Goal: Communication & Community: Answer question/provide support

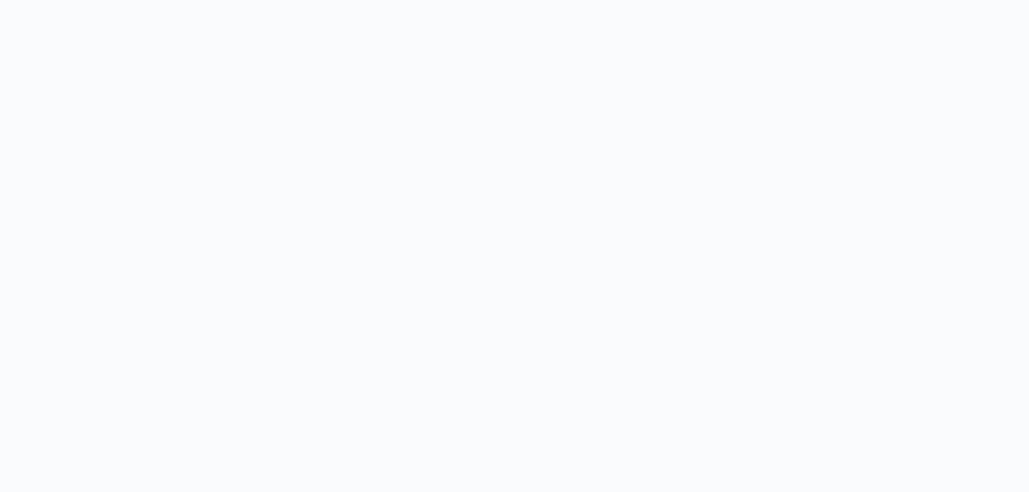
click at [455, 206] on body at bounding box center [514, 246] width 1029 height 492
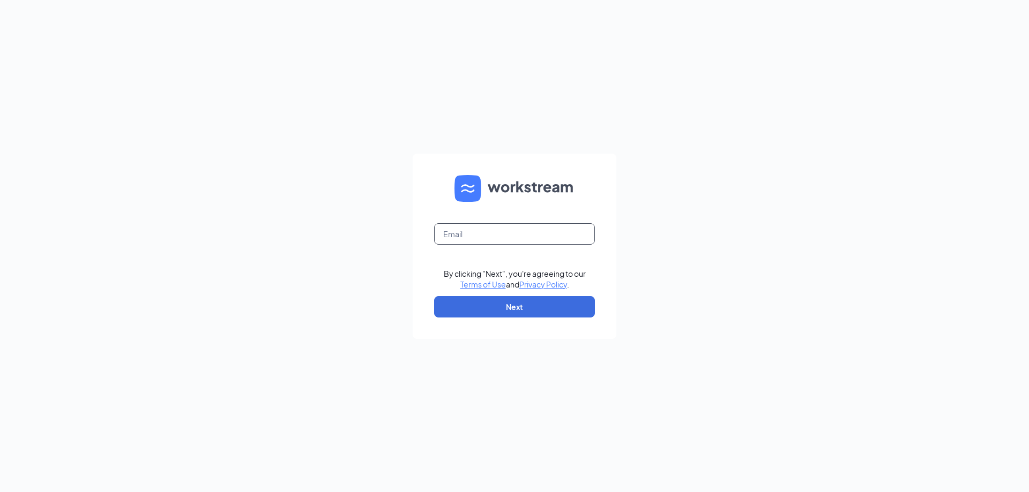
click at [447, 230] on input "text" at bounding box center [514, 233] width 161 height 21
type input "jhaley@pittsburghsmoothie.com"
click at [493, 309] on button "Next" at bounding box center [514, 306] width 161 height 21
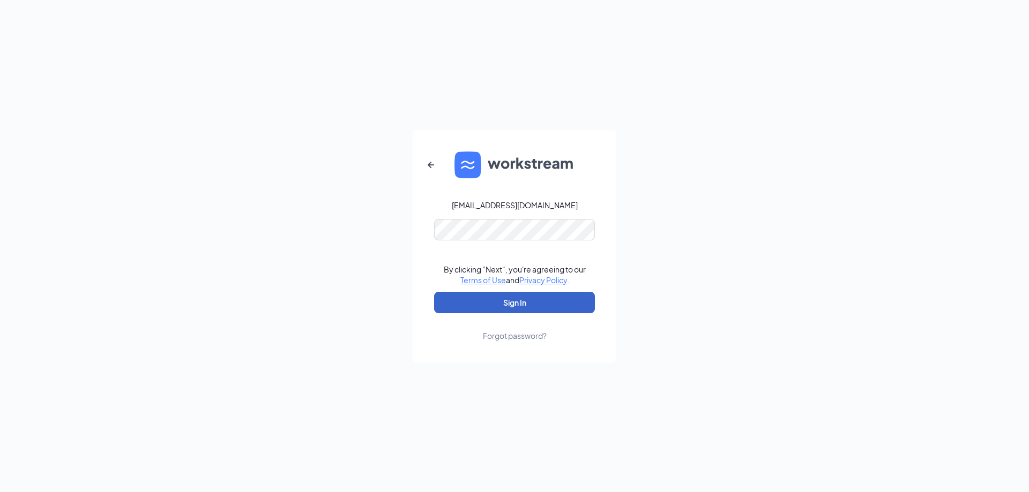
drag, startPoint x: 495, startPoint y: 300, endPoint x: 491, endPoint y: 290, distance: 10.2
click at [494, 301] on button "Sign In" at bounding box center [514, 302] width 161 height 21
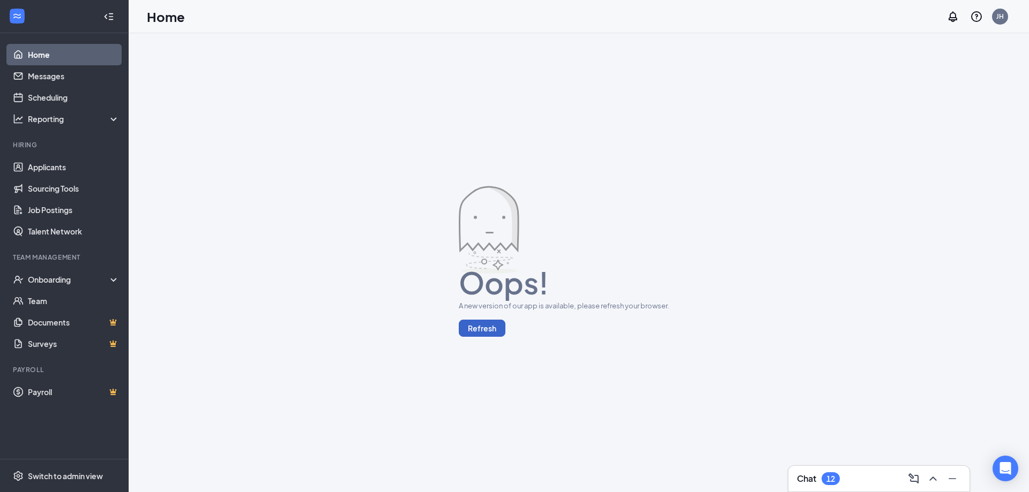
click at [471, 326] on button "Refresh" at bounding box center [482, 328] width 47 height 17
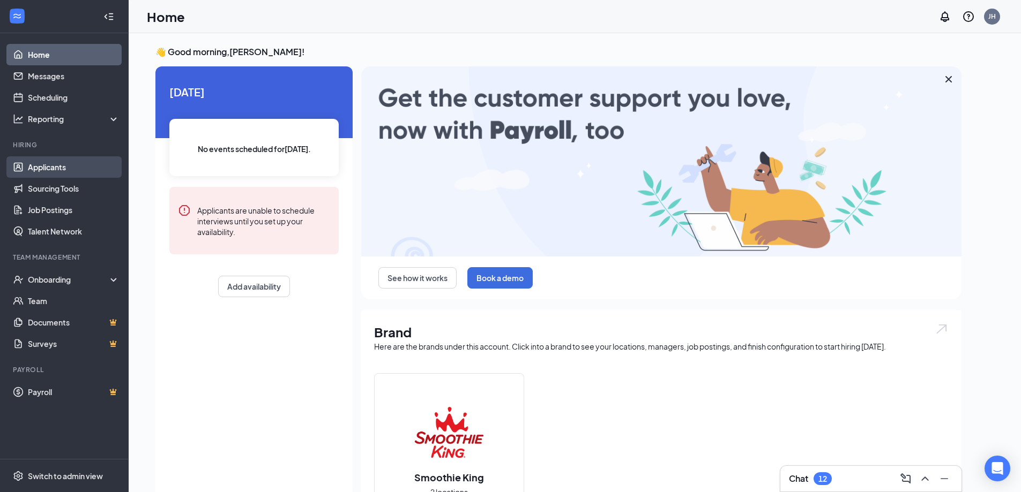
click at [56, 169] on link "Applicants" at bounding box center [74, 166] width 92 height 21
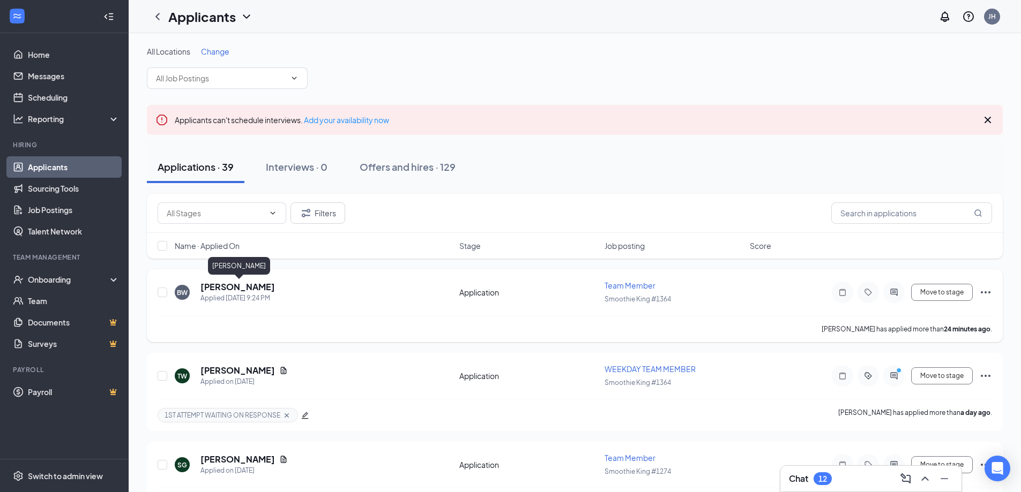
click at [235, 290] on h5 "[PERSON_NAME]" at bounding box center [237, 287] width 74 height 12
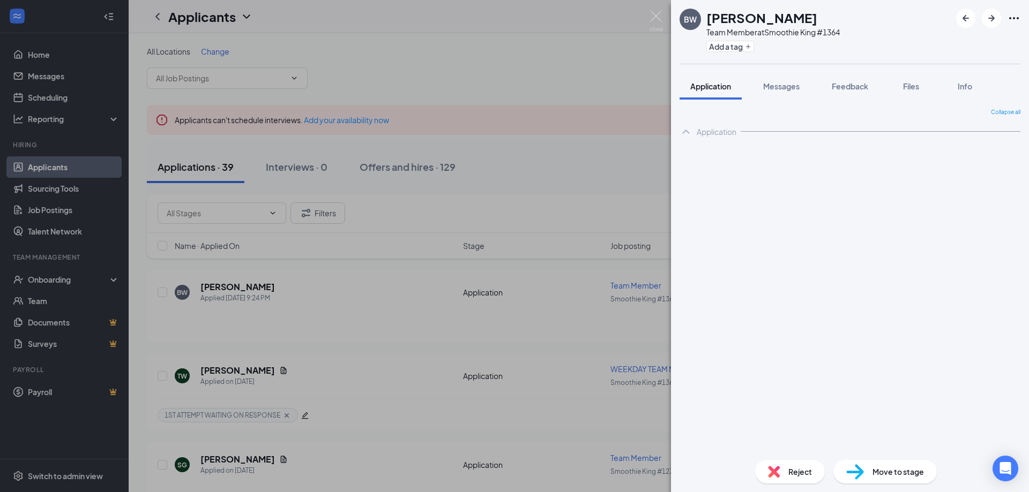
click at [778, 87] on span "Messages" at bounding box center [781, 86] width 36 height 10
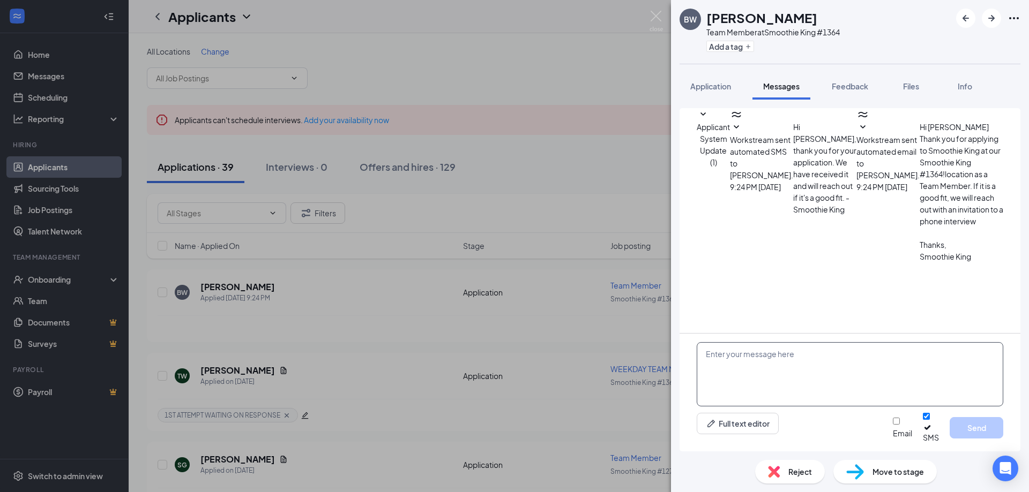
click at [960, 364] on textarea at bounding box center [850, 374] width 306 height 64
paste textarea "Hello xxx This is Jeremy & Liz from Smoothie King. You recently put in an appli…"
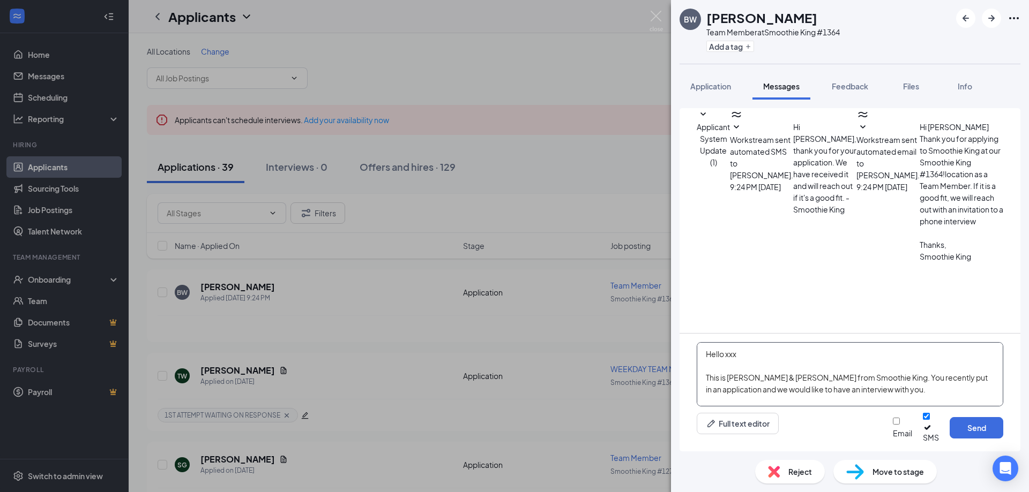
scroll to position [141, 0]
drag, startPoint x: 839, startPoint y: 19, endPoint x: 709, endPoint y: 19, distance: 129.7
click at [709, 19] on div "[PERSON_NAME]" at bounding box center [772, 18] width 133 height 18
copy h1 "[PERSON_NAME]"
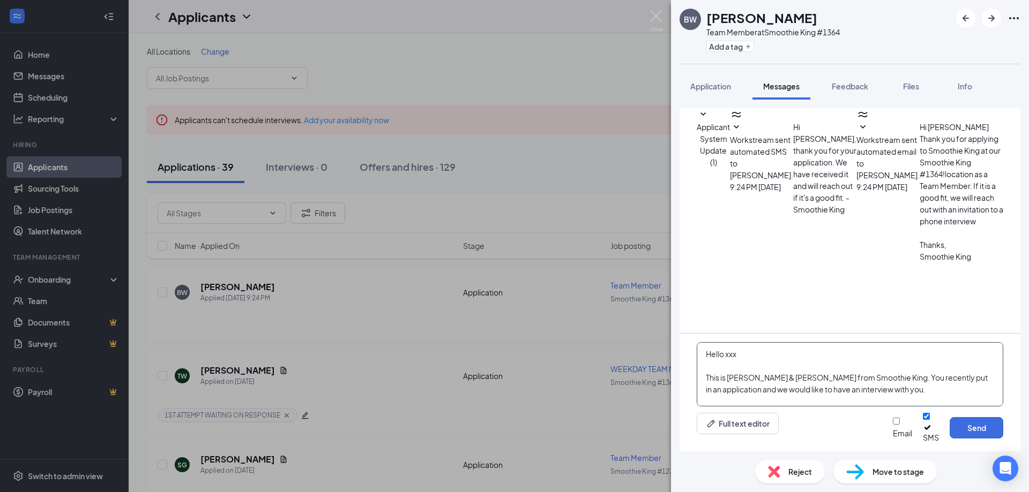
click at [765, 363] on textarea "Hello xxx This is Jeremy & Liz from Smoothie King. You recently put in an appli…" at bounding box center [850, 374] width 306 height 64
paste textarea "[PERSON_NAME]"
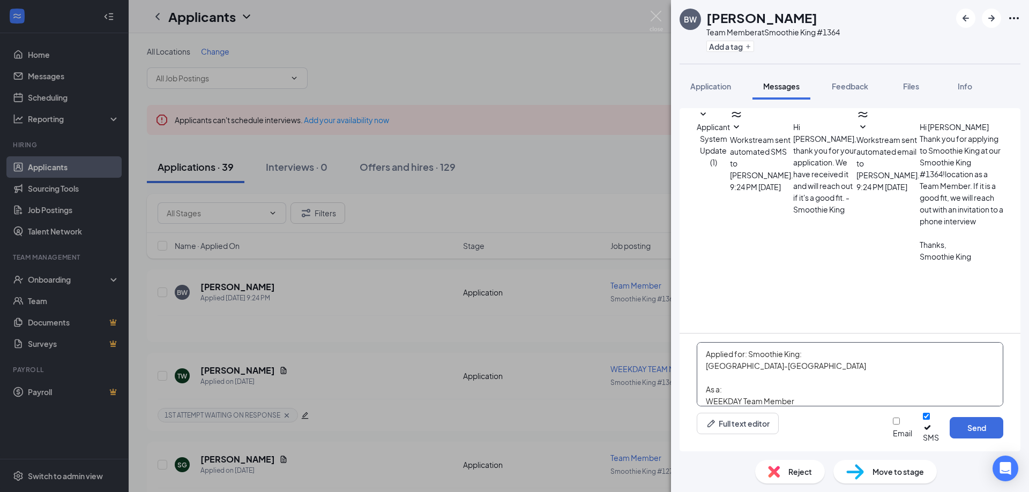
scroll to position [71, 0]
type textarea "Hello [PERSON_NAME] This is [PERSON_NAME] & [PERSON_NAME] from Smoothie King. Y…"
click at [893, 425] on input "Email" at bounding box center [896, 421] width 7 height 7
checkbox input "true"
click at [972, 432] on button "Send" at bounding box center [976, 427] width 54 height 21
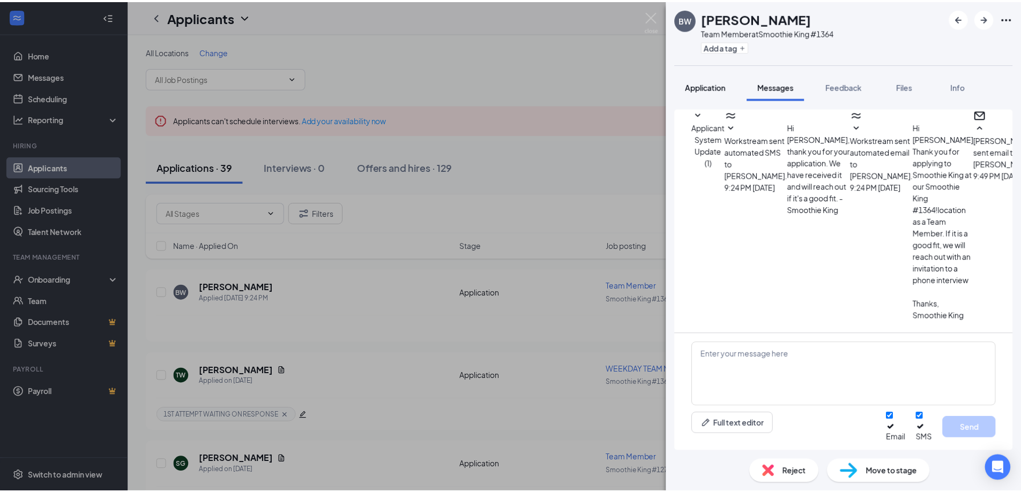
scroll to position [389, 0]
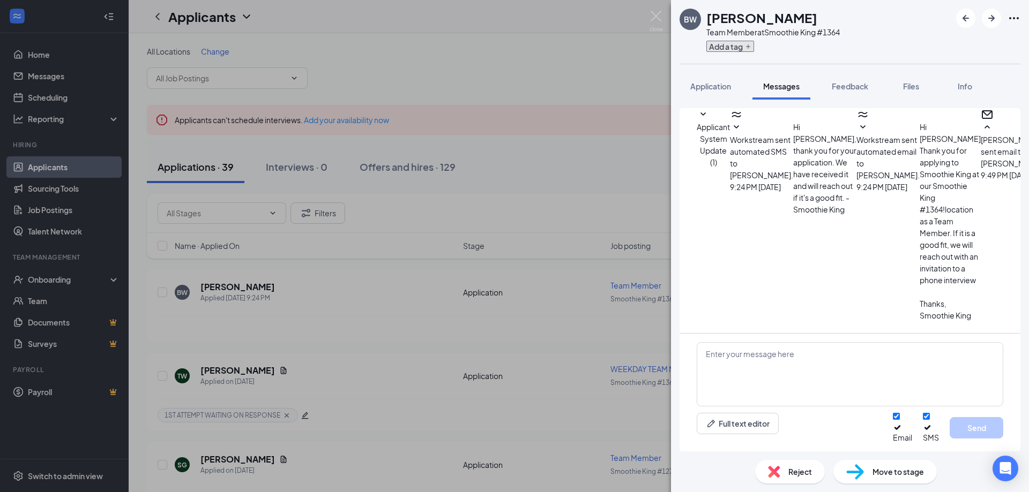
click at [743, 49] on button "Add a tag" at bounding box center [730, 46] width 48 height 11
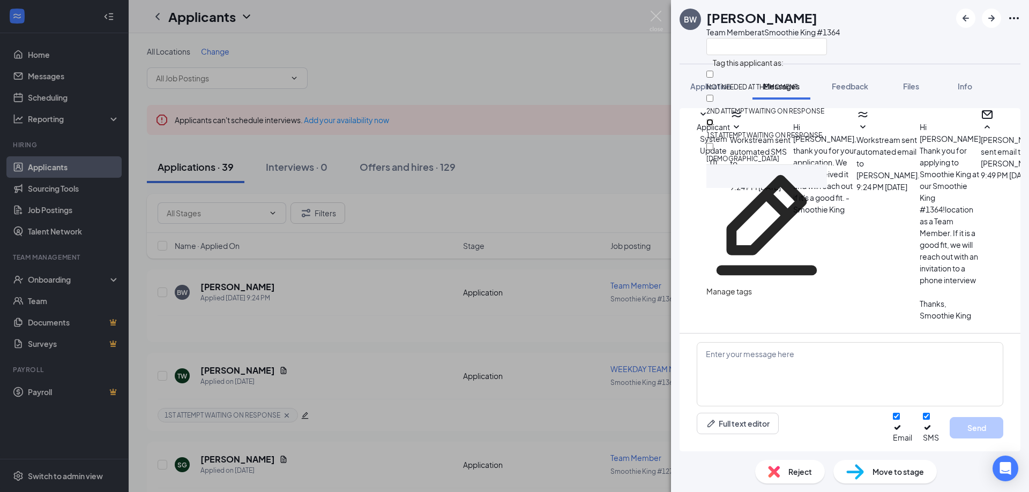
click at [713, 119] on input "1ST ATTEMPT WAITING ON RESPONSE" at bounding box center [709, 122] width 7 height 7
checkbox input "true"
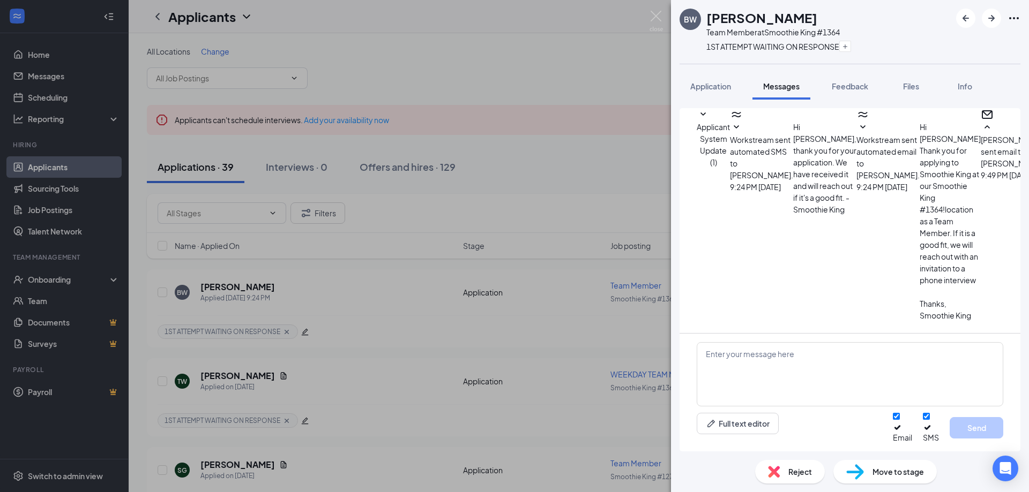
click at [601, 213] on div "BW [PERSON_NAME] Team Member at Smoothie King #1364 1ST ATTEMPT WAITING ON RESP…" at bounding box center [514, 246] width 1029 height 492
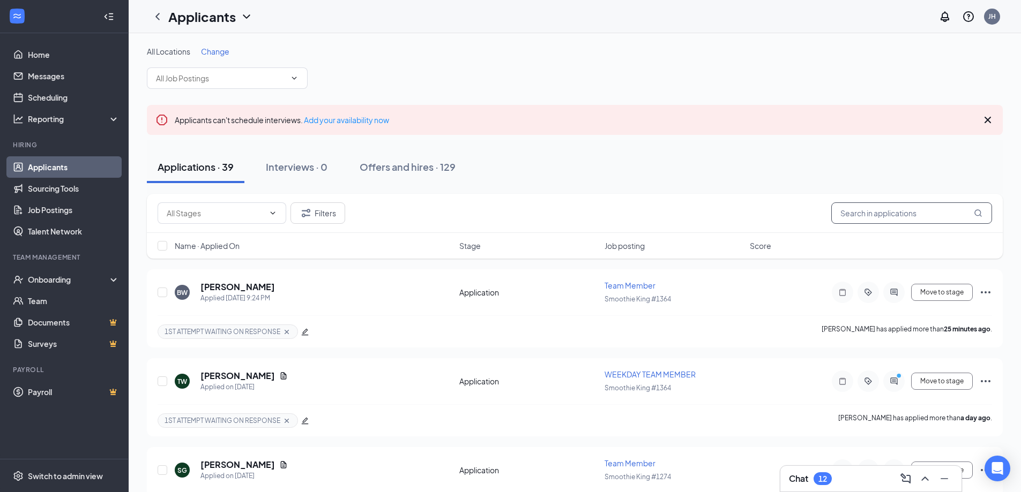
click at [866, 215] on input "text" at bounding box center [911, 213] width 161 height 21
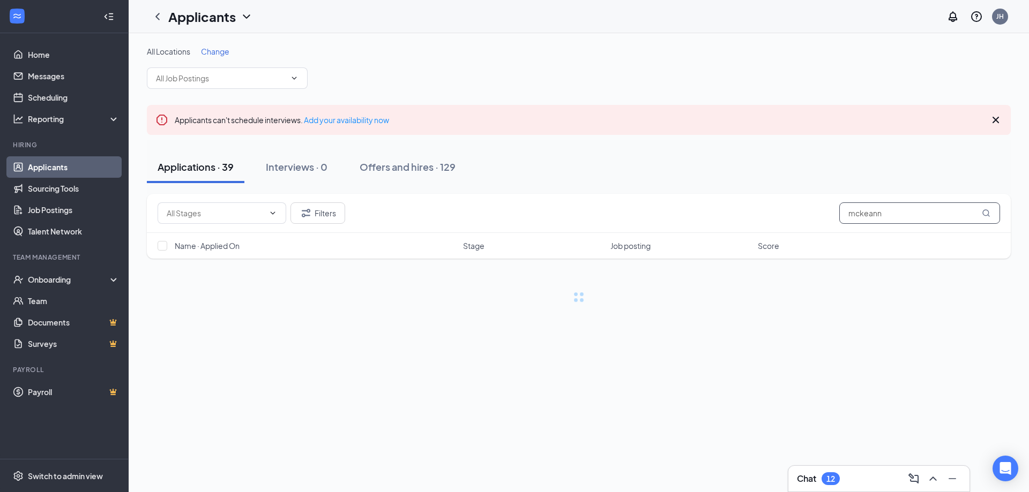
type input "mckeann"
click at [480, 170] on div "Offers and hires · 0 / 129" at bounding box center [445, 166] width 111 height 13
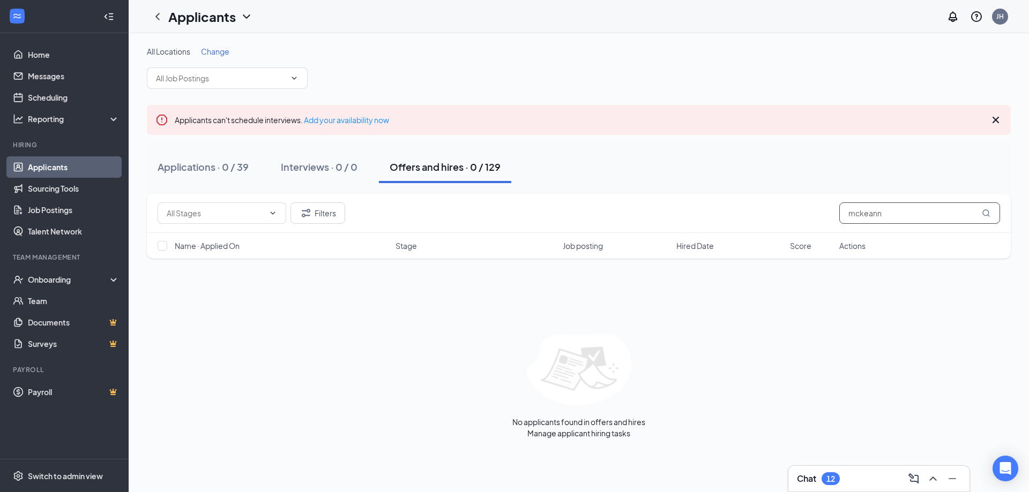
click at [914, 218] on input "mckeann" at bounding box center [919, 213] width 161 height 21
drag, startPoint x: 899, startPoint y: 208, endPoint x: 838, endPoint y: 220, distance: 62.2
click at [838, 220] on div "Filters mckea" at bounding box center [579, 213] width 842 height 21
type input "mcke"
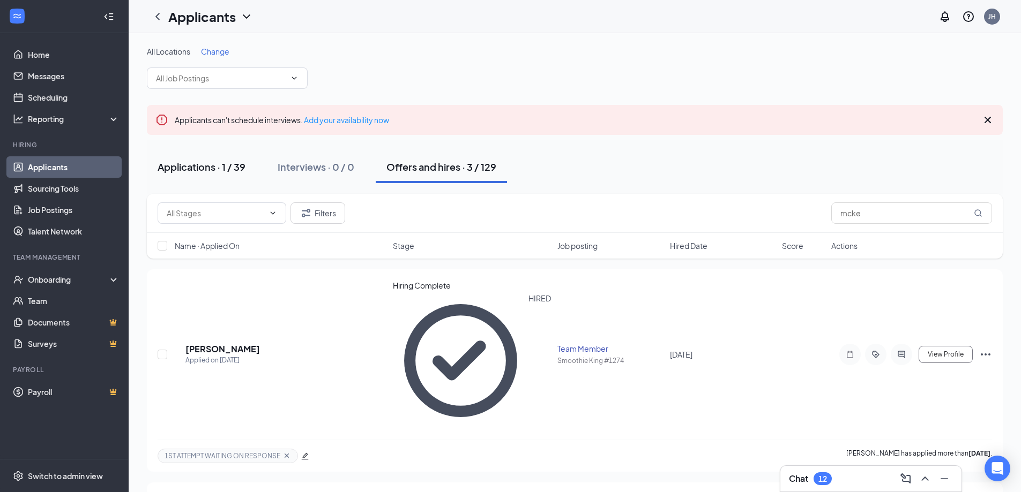
click at [234, 169] on div "Applications · 1 / 39" at bounding box center [202, 166] width 88 height 13
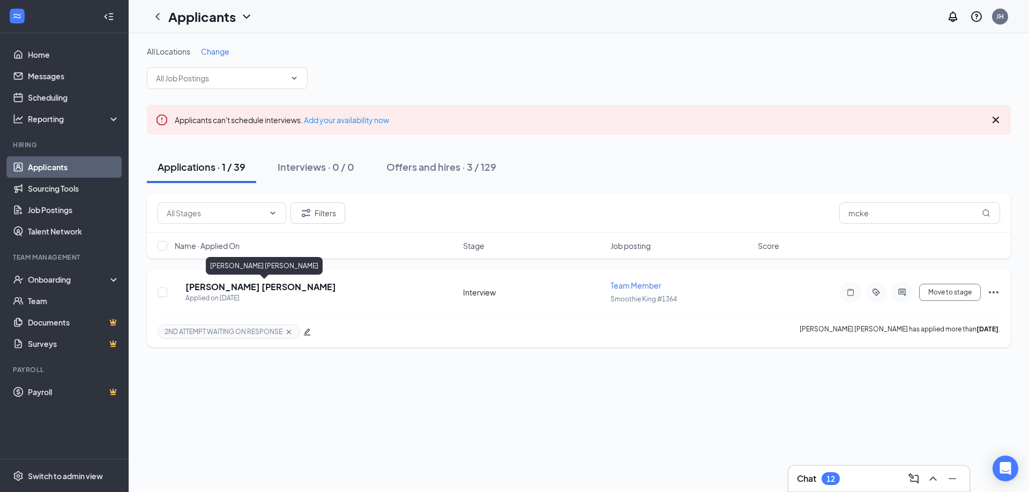
click at [232, 288] on h5 "[PERSON_NAME] [PERSON_NAME]" at bounding box center [260, 287] width 151 height 12
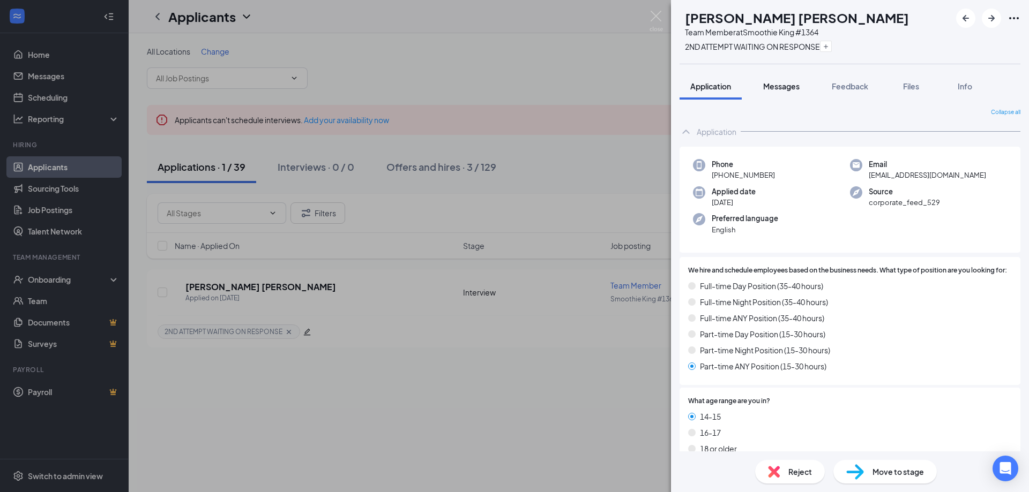
click at [799, 88] on span "Messages" at bounding box center [781, 86] width 36 height 10
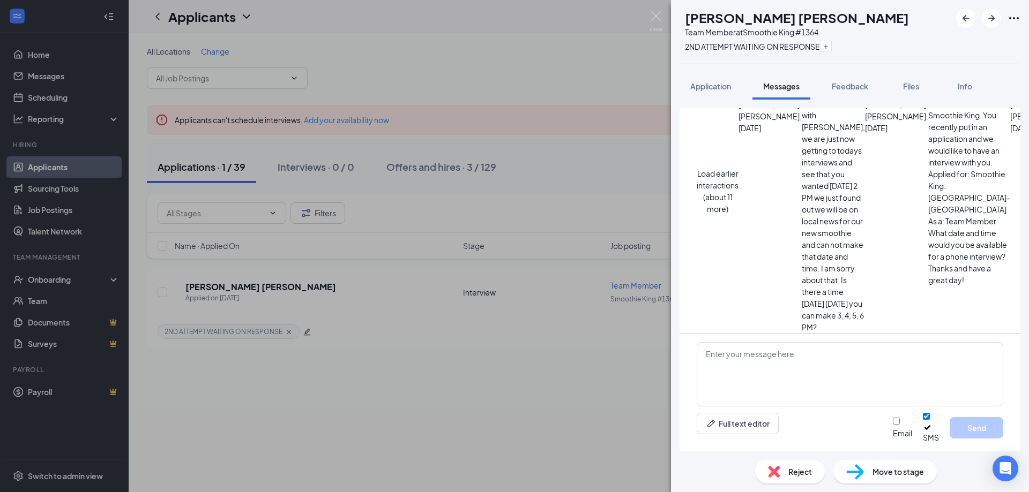
scroll to position [864, 0]
click at [924, 358] on textarea at bounding box center [850, 374] width 306 height 64
paste textarea "Hello xxx, this is Smoothie King. We had a xx xx phone interview setup today xx…"
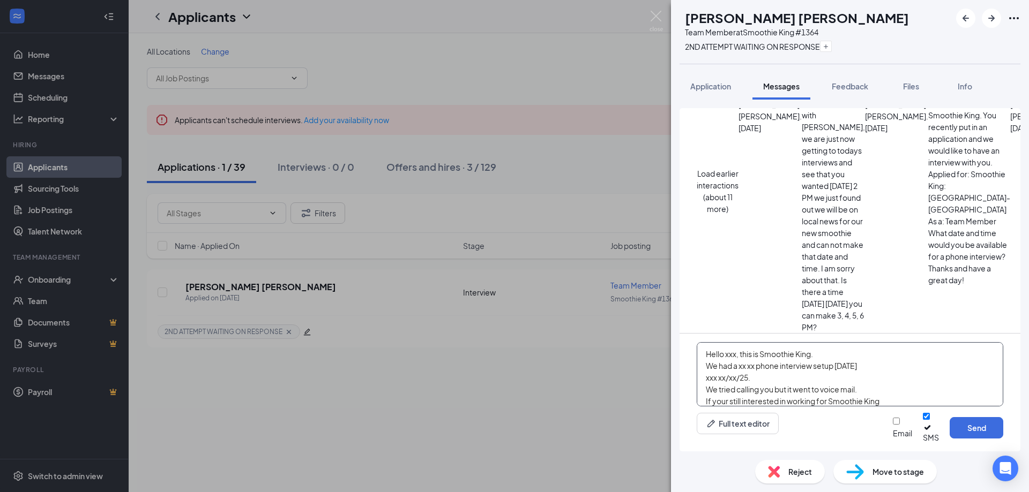
scroll to position [24, 0]
click at [762, 363] on textarea "Hello xxx, this is Smoothie King. We had a xx xx phone interview setup today xx…" at bounding box center [850, 374] width 306 height 64
type textarea "Hello Mckenna this is Smoothie King. We had a phone interview setup today We tr…"
click at [893, 425] on input "Email" at bounding box center [896, 421] width 7 height 7
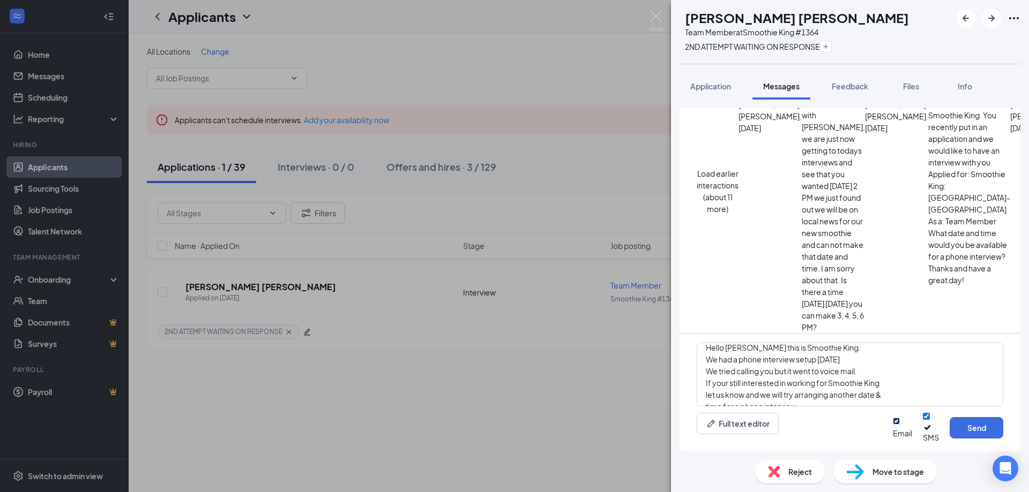
checkbox input "true"
click at [962, 431] on button "Send" at bounding box center [976, 427] width 54 height 21
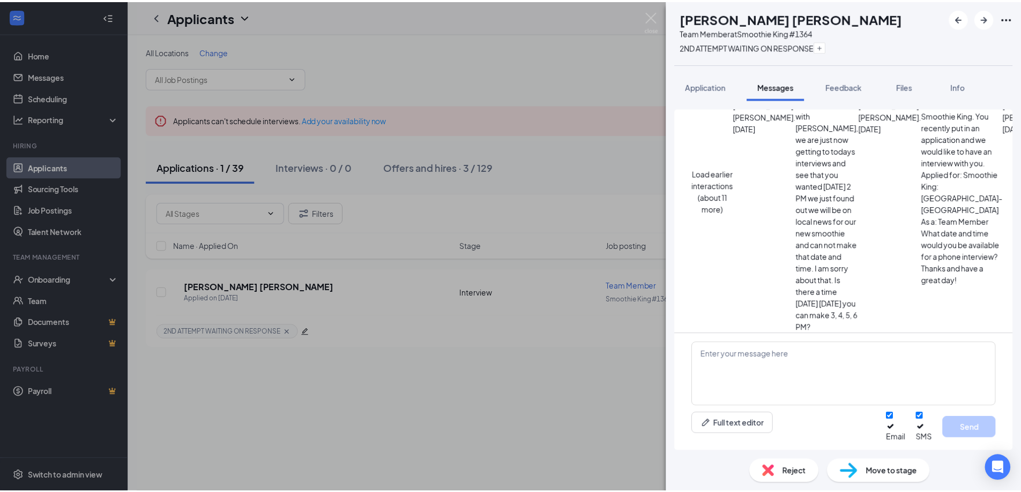
scroll to position [1119, 0]
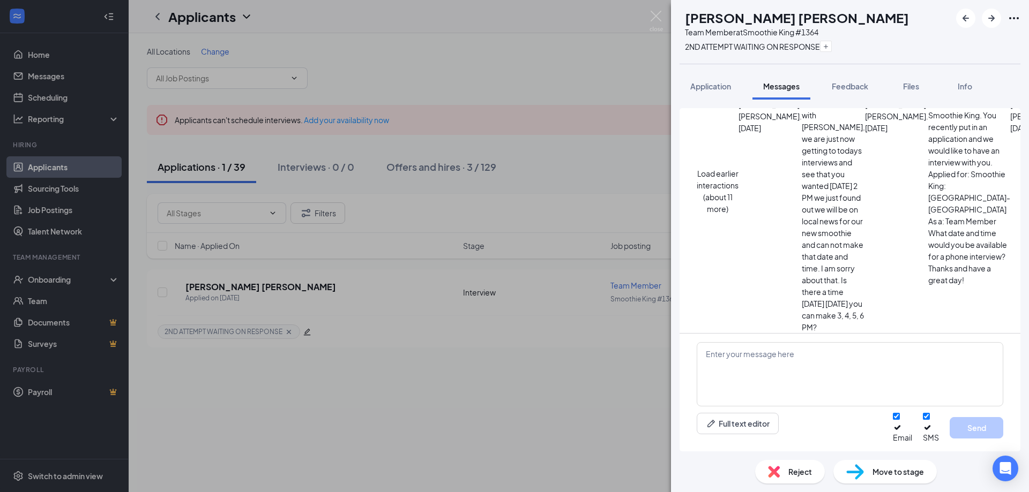
click at [355, 80] on div "MW Mckenna Wanner Team Member at Smoothie King #1364 2ND ATTEMPT WAITING ON RES…" at bounding box center [514, 246] width 1029 height 492
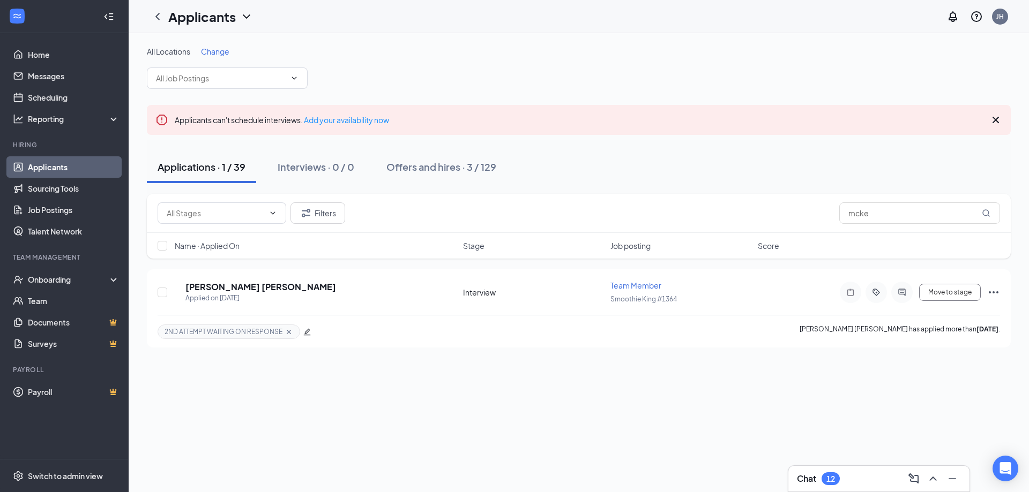
drag, startPoint x: 73, startPoint y: 164, endPoint x: 108, endPoint y: 160, distance: 35.7
click at [72, 164] on link "Applicants" at bounding box center [74, 166] width 92 height 21
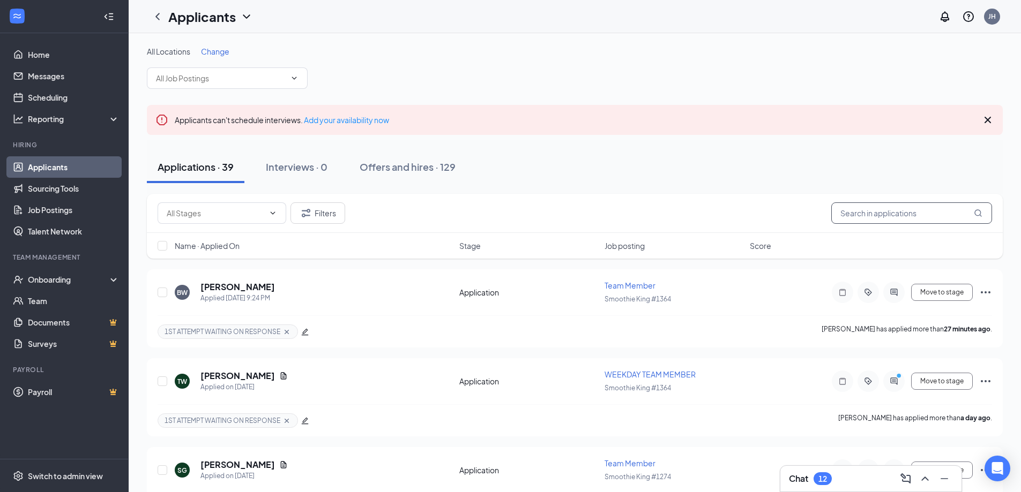
click at [871, 214] on input "mcke" at bounding box center [911, 213] width 161 height 21
type input "m"
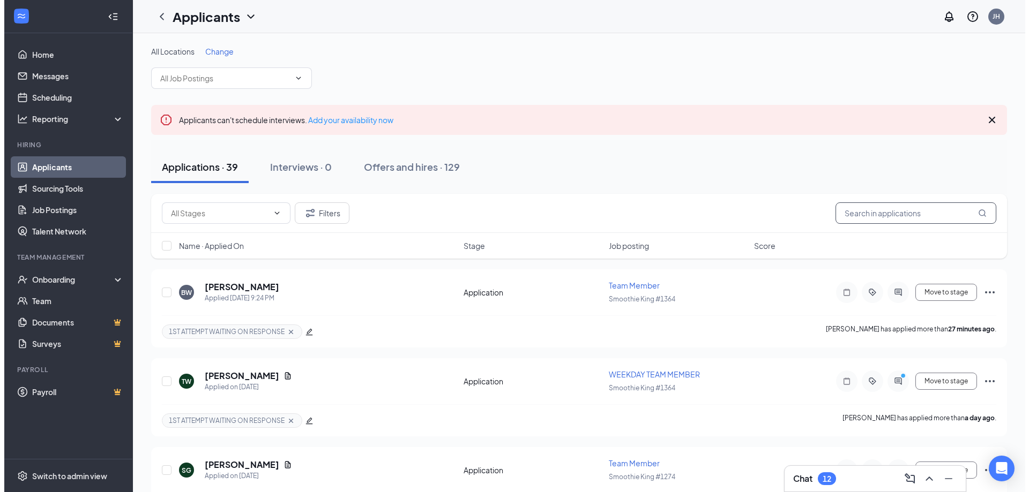
scroll to position [125, 0]
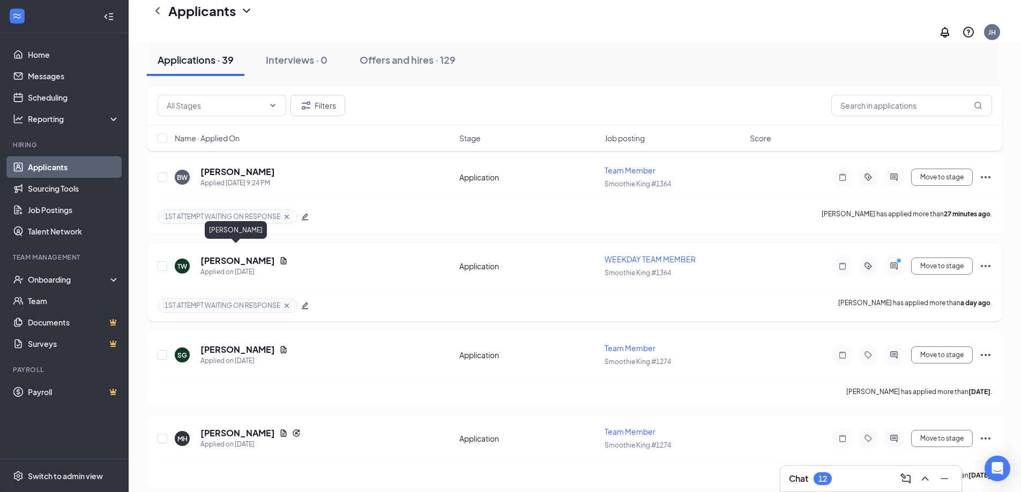
click at [244, 255] on h5 "[PERSON_NAME]" at bounding box center [237, 261] width 74 height 12
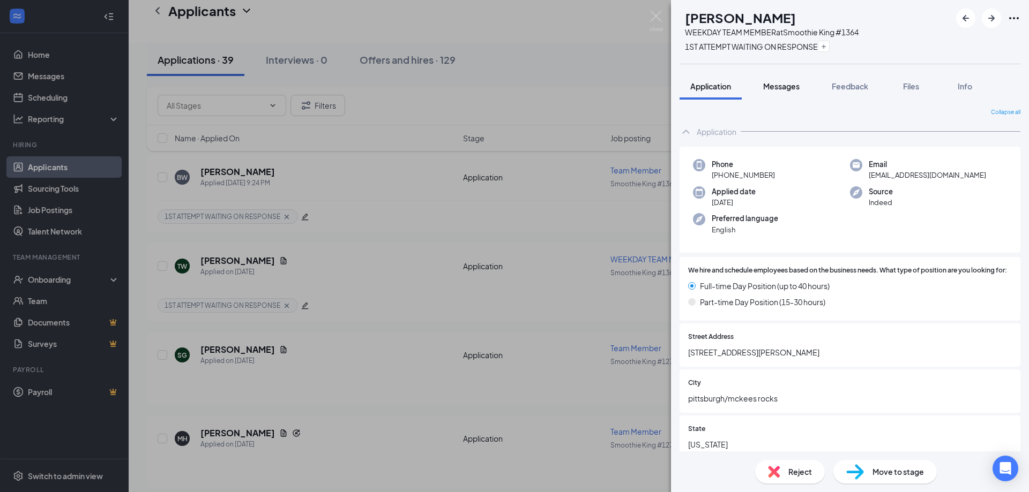
click at [780, 88] on span "Messages" at bounding box center [781, 86] width 36 height 10
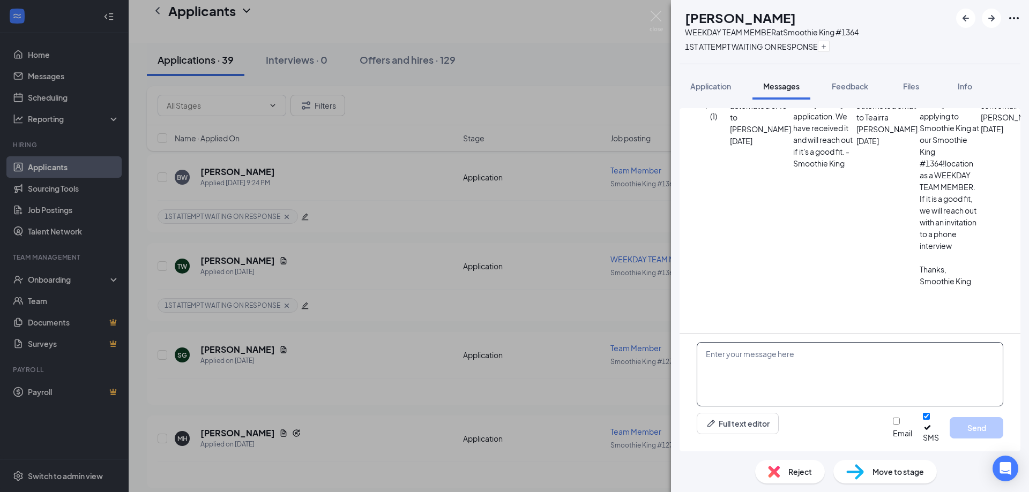
scroll to position [646, 0]
click at [718, 400] on textarea at bounding box center [850, 374] width 306 height 64
type textarea "z"
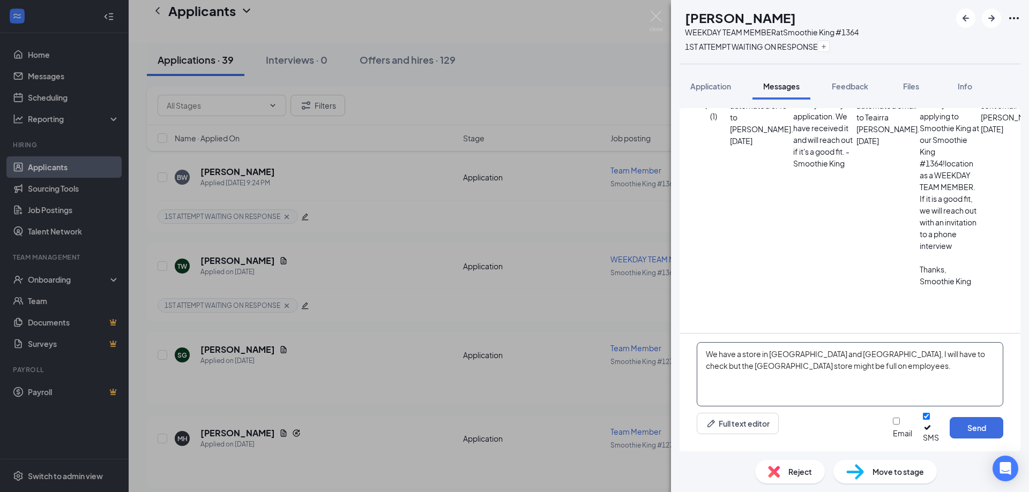
type textarea "We have a store in Bridgeville and Wexford, I will have to check but the Bridge…"
click at [893, 425] on input "Email" at bounding box center [896, 421] width 7 height 7
checkbox input "true"
drag, startPoint x: 970, startPoint y: 438, endPoint x: 879, endPoint y: 419, distance: 93.6
click at [970, 438] on button "Send" at bounding box center [976, 427] width 54 height 21
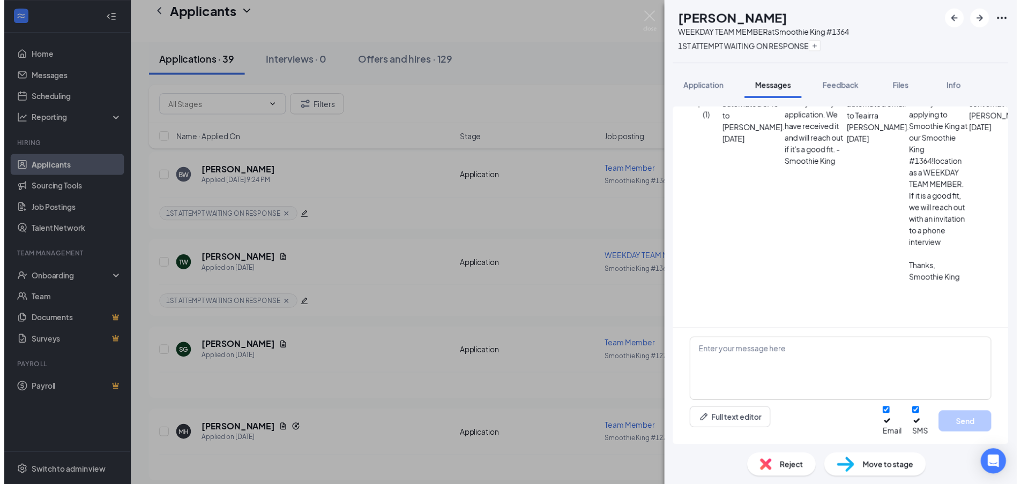
scroll to position [830, 0]
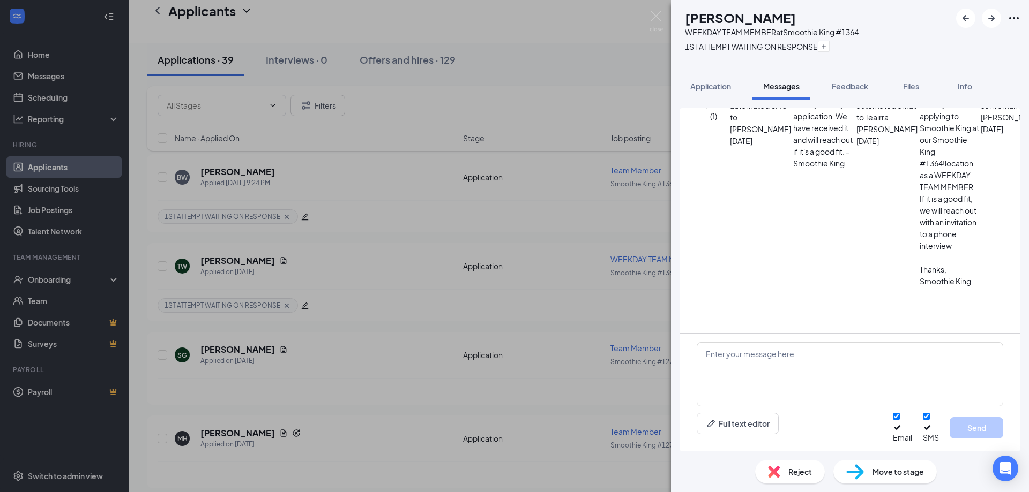
click at [649, 295] on div "TW Teairra Weaver WEEKDAY TEAM MEMBER at Smoothie King #1364 1ST ATTEMPT WAITIN…" at bounding box center [514, 246] width 1029 height 492
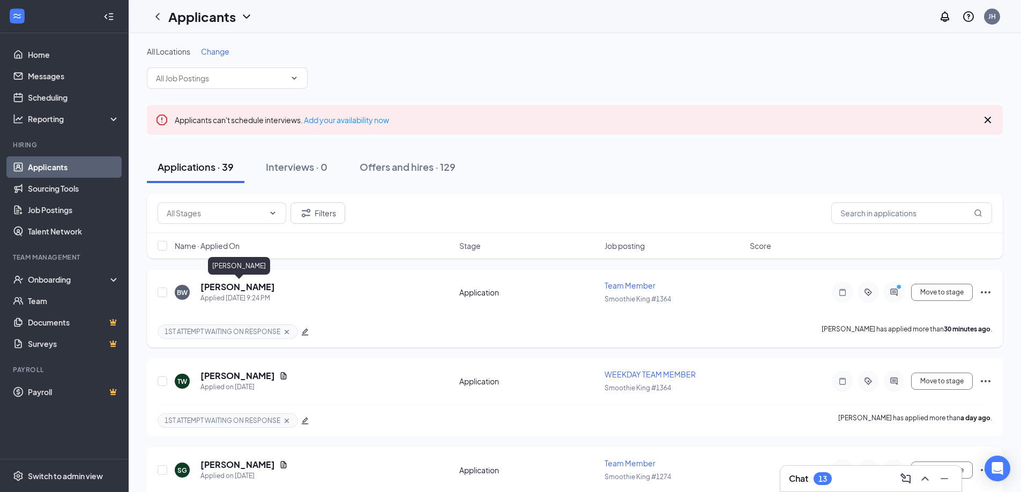
click at [224, 284] on h5 "[PERSON_NAME]" at bounding box center [237, 287] width 74 height 12
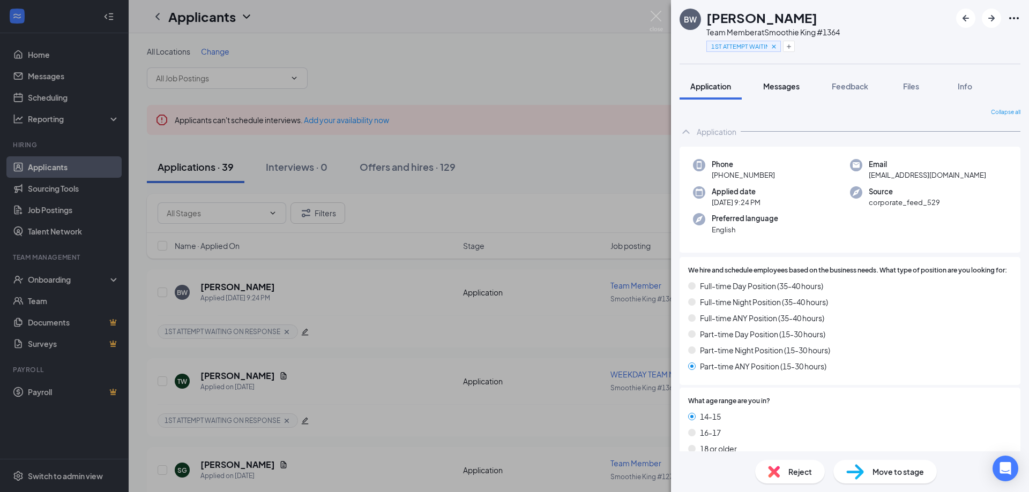
click at [780, 87] on span "Messages" at bounding box center [781, 86] width 36 height 10
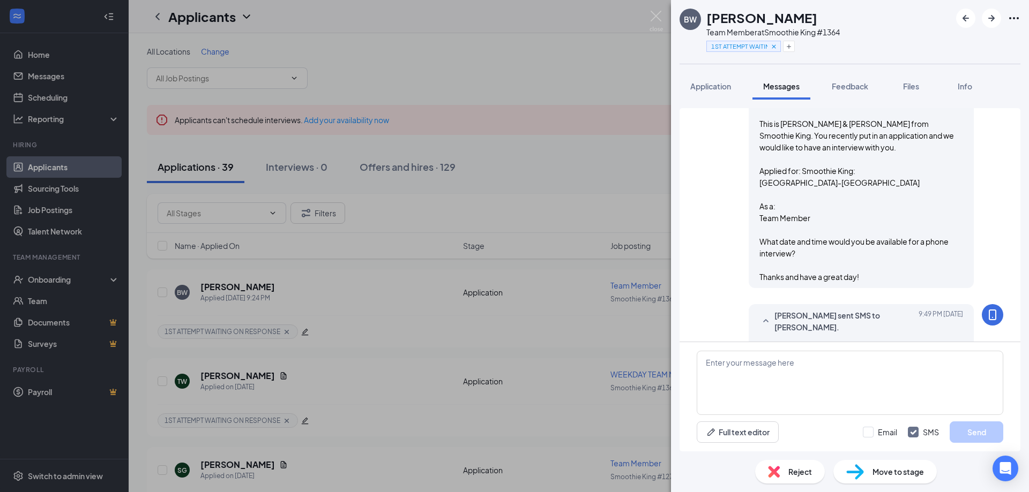
scroll to position [470, 0]
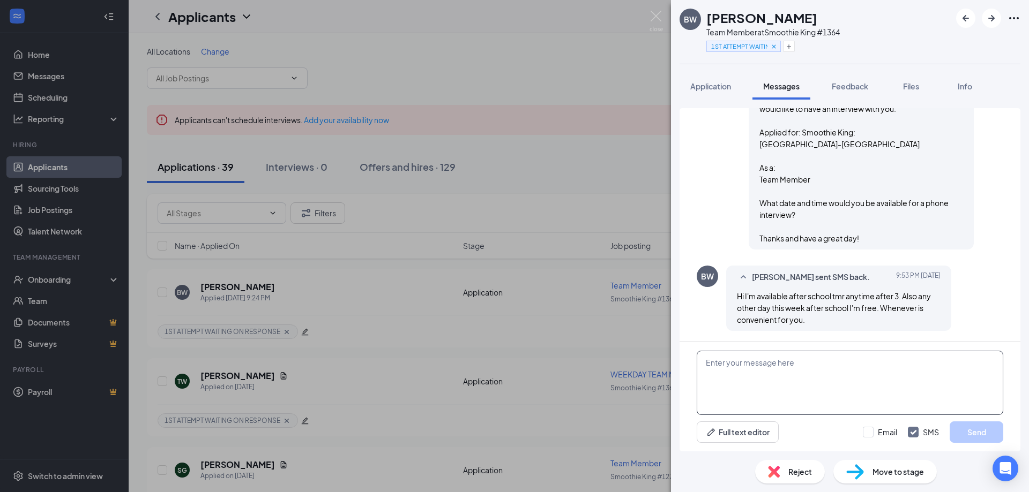
click at [754, 363] on textarea at bounding box center [850, 383] width 306 height 64
click at [938, 370] on textarea at bounding box center [850, 383] width 306 height 64
paste textarea "Hello, this is Smoothie King, we will setup an interview for: DAY DATE TIME We …"
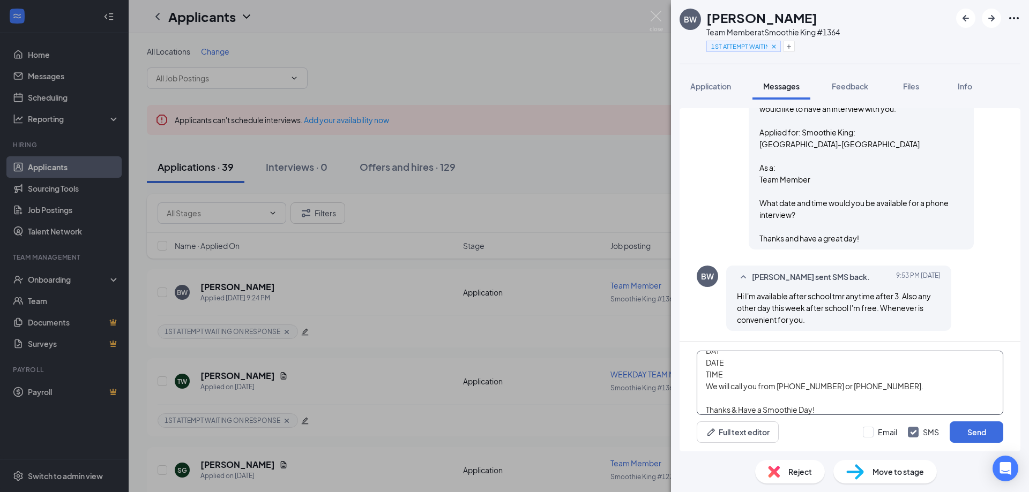
scroll to position [6, 0]
type textarea "Hello, this is Smoothie King, we will setup an interview for: [DATE] 3 PM We wi…"
click at [863, 435] on input "Email" at bounding box center [880, 432] width 34 height 11
checkbox input "true"
click at [976, 432] on button "Send" at bounding box center [976, 432] width 54 height 21
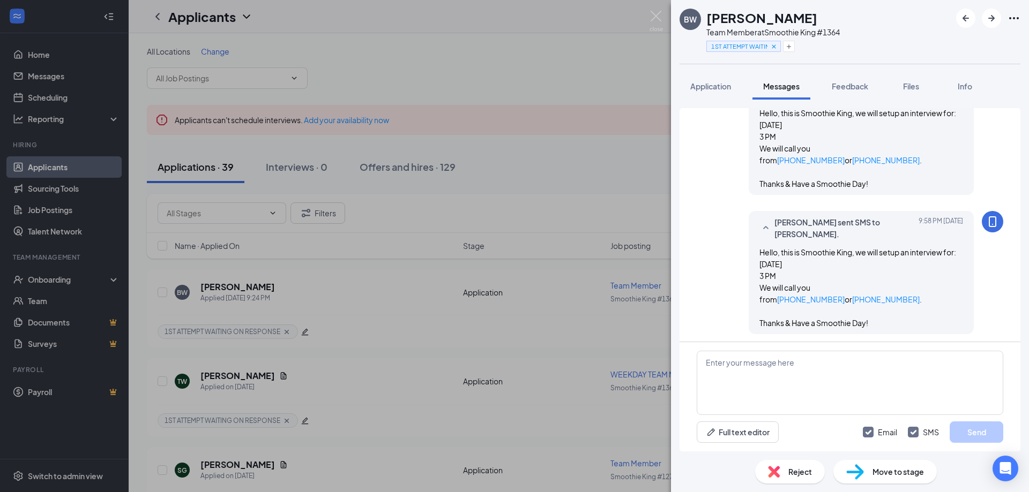
scroll to position [749, 0]
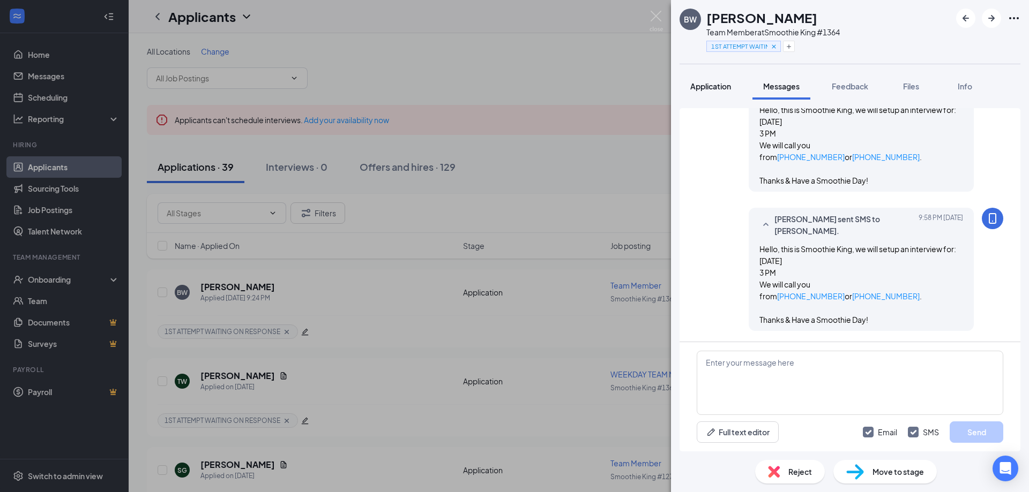
click at [710, 90] on span "Application" at bounding box center [710, 86] width 41 height 10
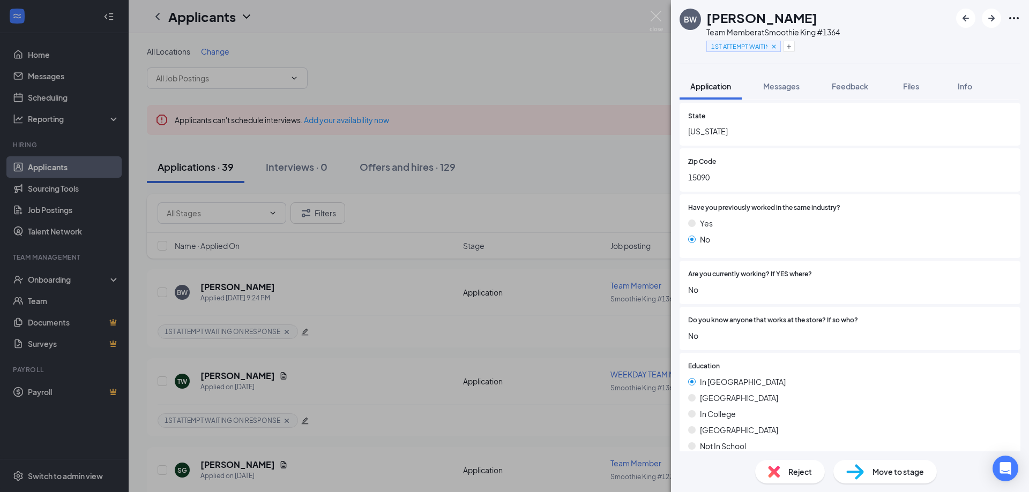
scroll to position [500, 0]
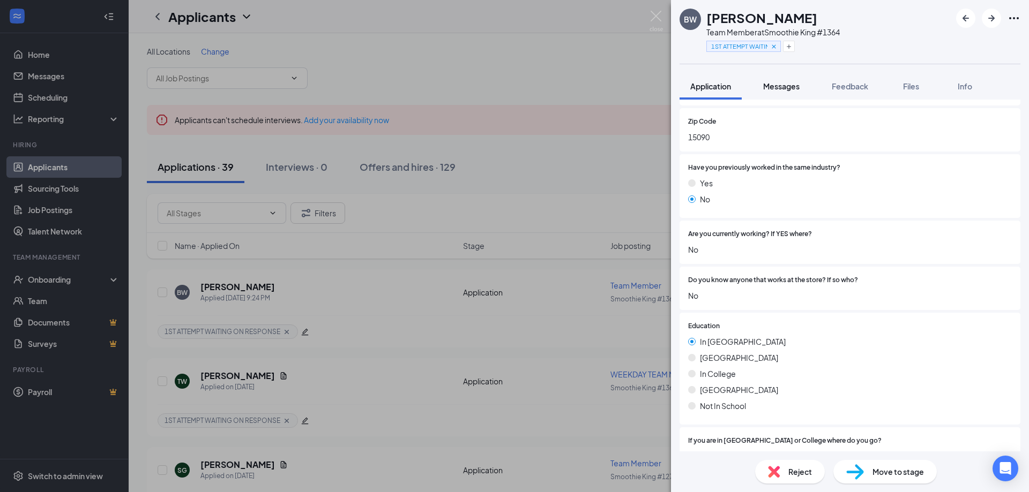
click at [792, 75] on button "Messages" at bounding box center [781, 86] width 58 height 27
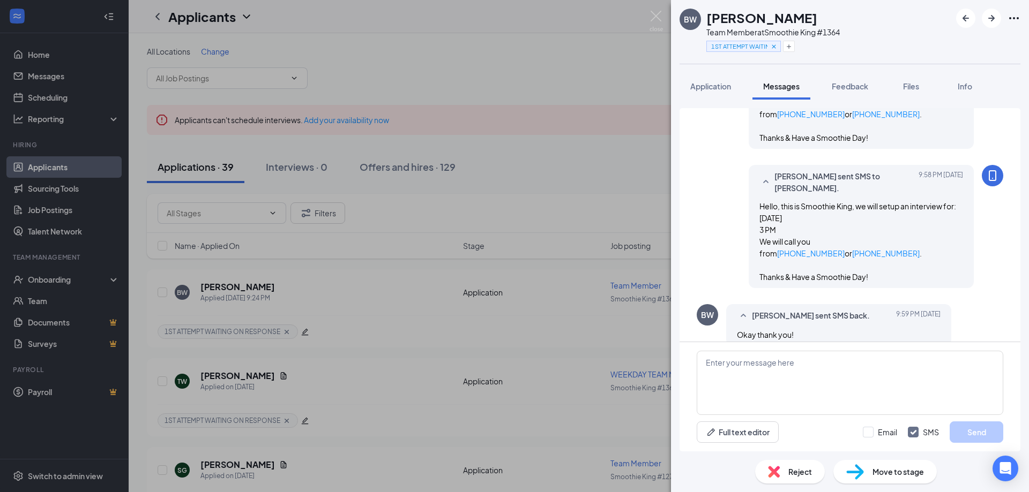
scroll to position [807, 0]
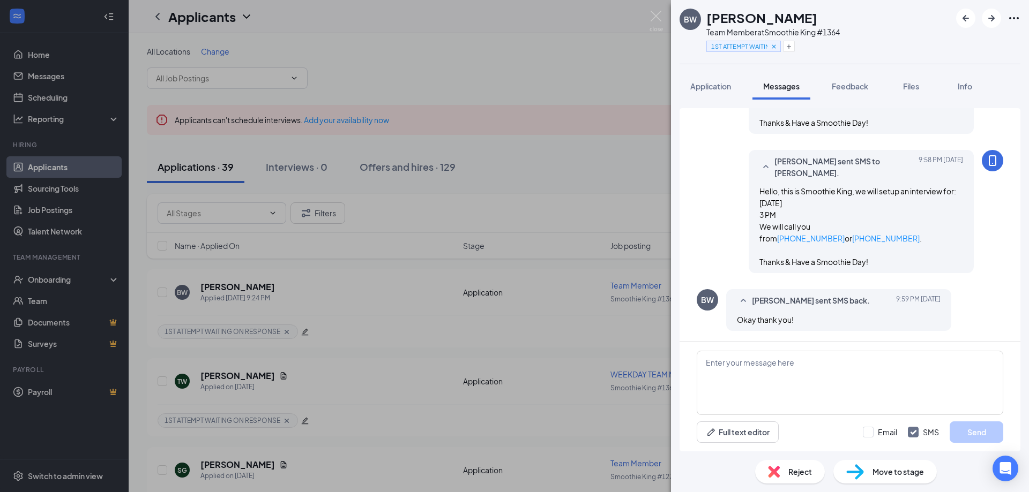
click at [907, 471] on span "Move to stage" at bounding box center [897, 472] width 51 height 12
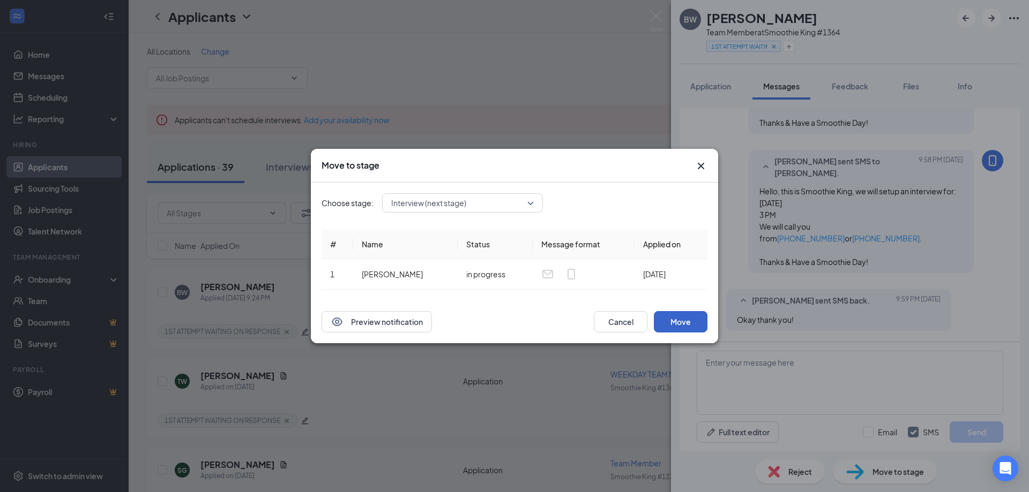
click at [680, 320] on button "Move" at bounding box center [681, 321] width 54 height 21
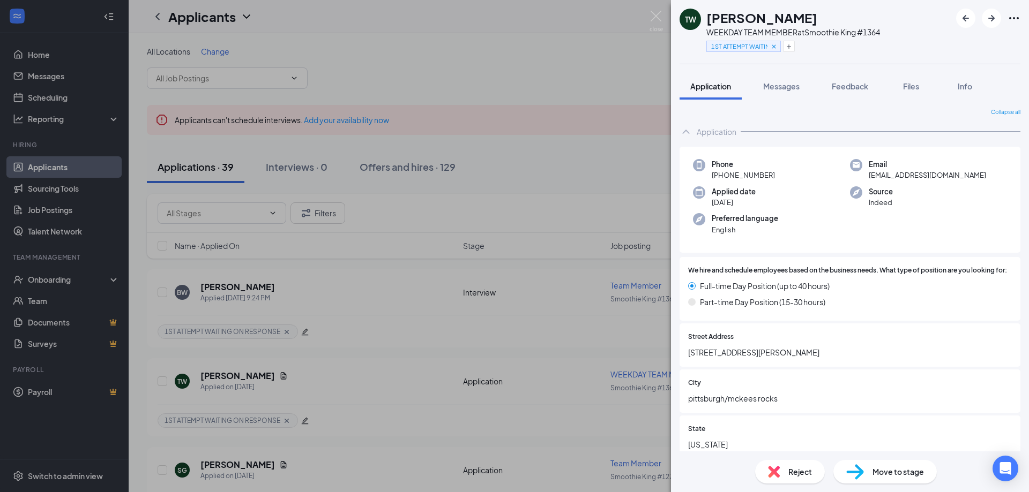
click at [392, 156] on div "TW [PERSON_NAME] WEEKDAY TEAM MEMBER at Smoothie King #1364 1ST ATTEMPT WAITING…" at bounding box center [514, 246] width 1029 height 492
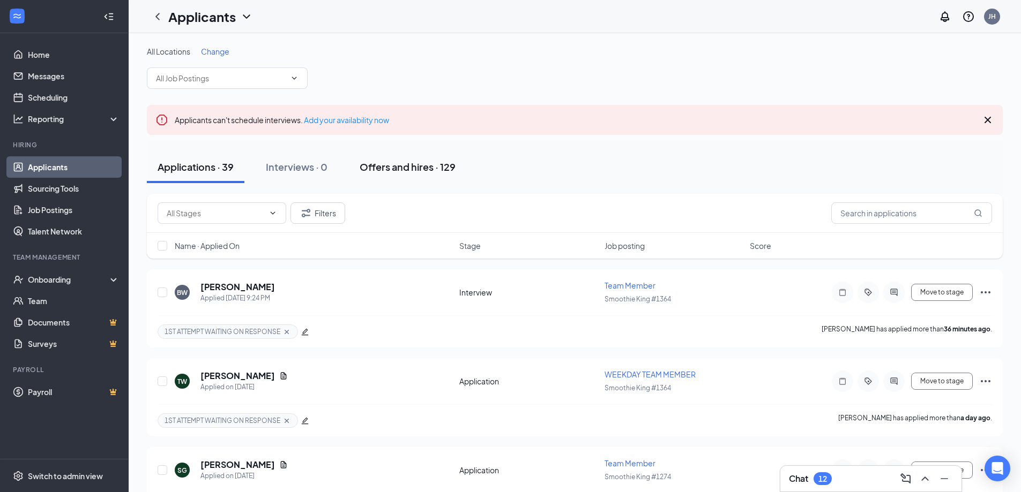
click at [394, 169] on div "Offers and hires · 129" at bounding box center [408, 166] width 96 height 13
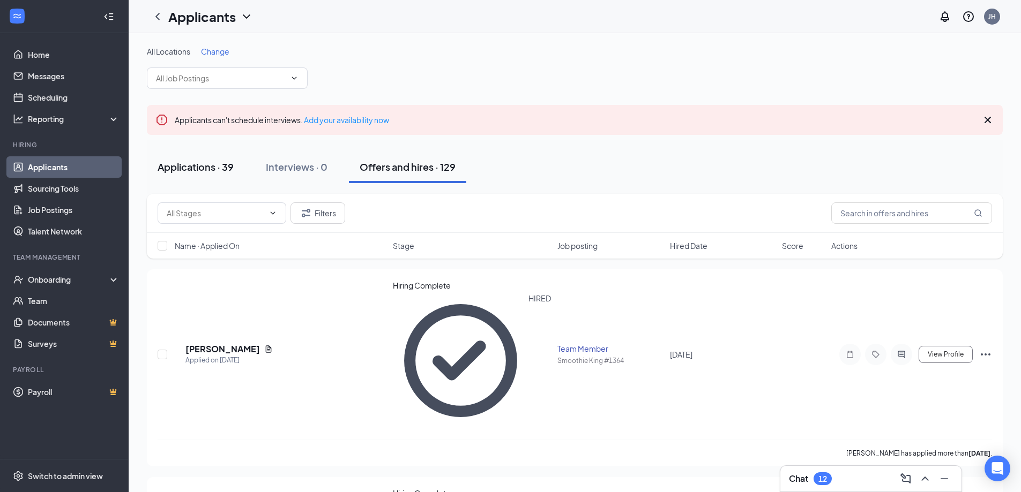
click at [214, 160] on button "Applications · 39" at bounding box center [196, 167] width 98 height 32
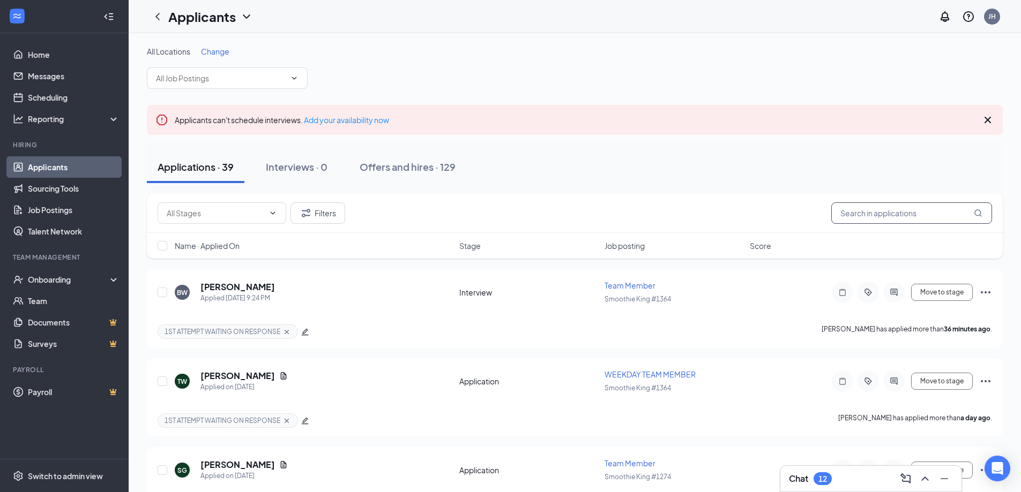
click at [864, 216] on input "text" at bounding box center [911, 213] width 161 height 21
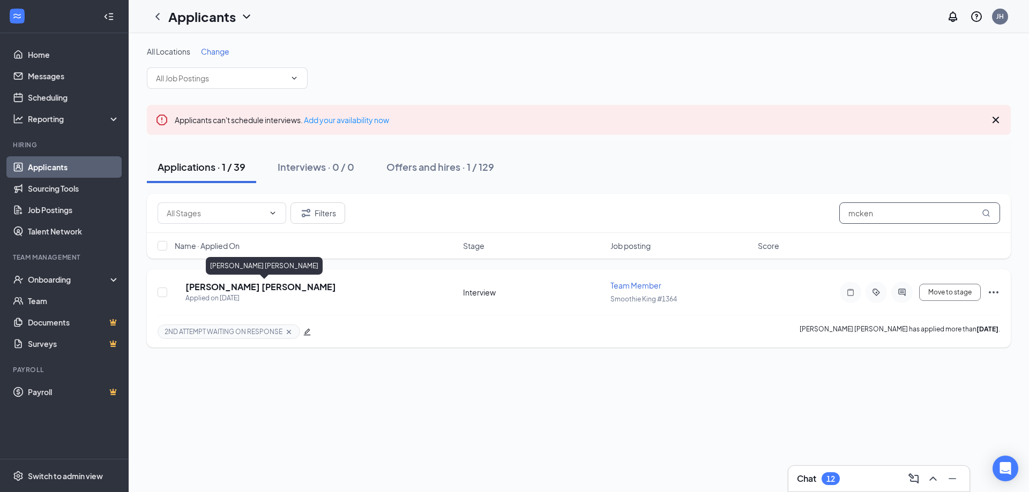
type input "mcken"
click at [231, 287] on h5 "[PERSON_NAME] [PERSON_NAME]" at bounding box center [260, 287] width 151 height 12
